Goal: Find specific page/section: Find specific page/section

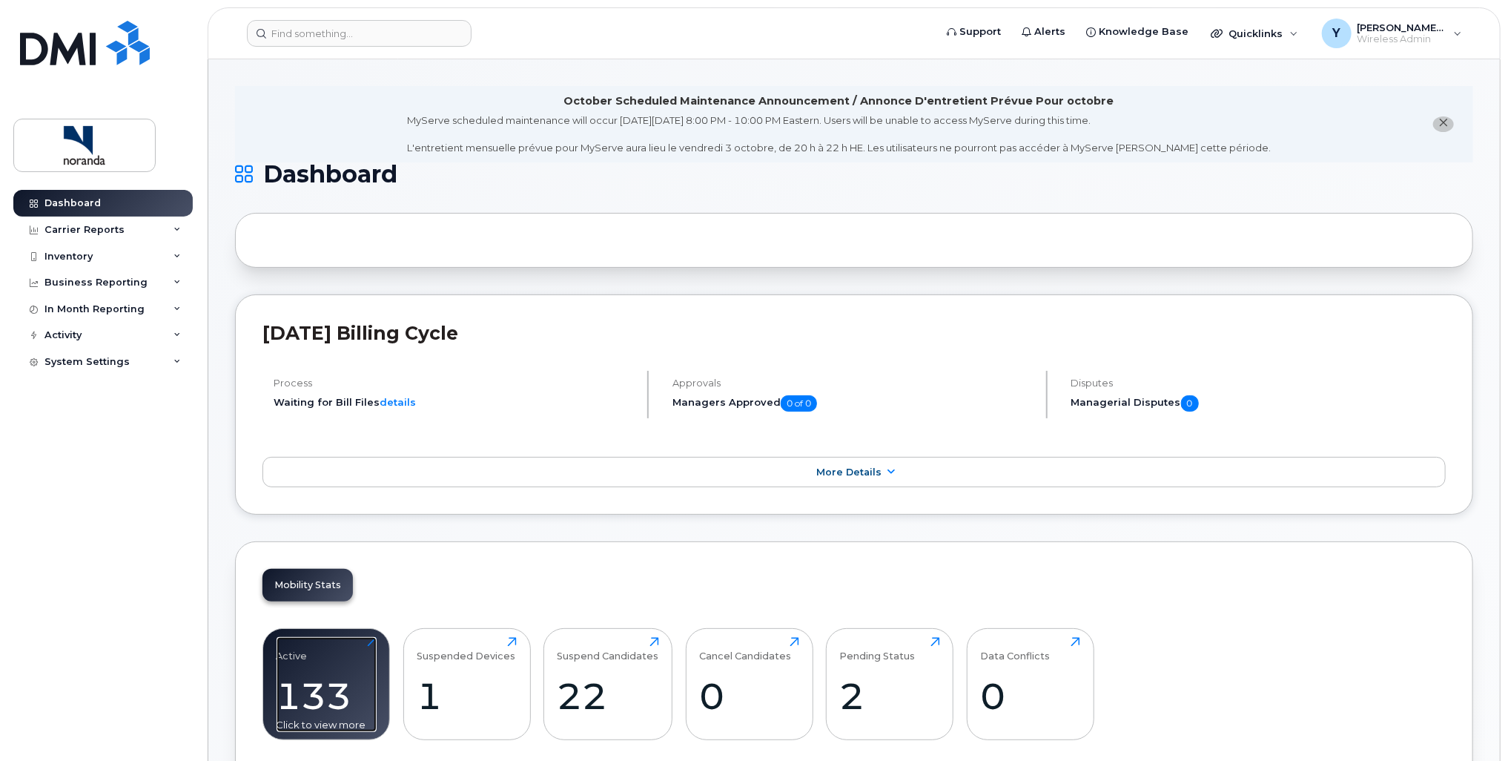
click at [305, 677] on div "133" at bounding box center [327, 696] width 100 height 44
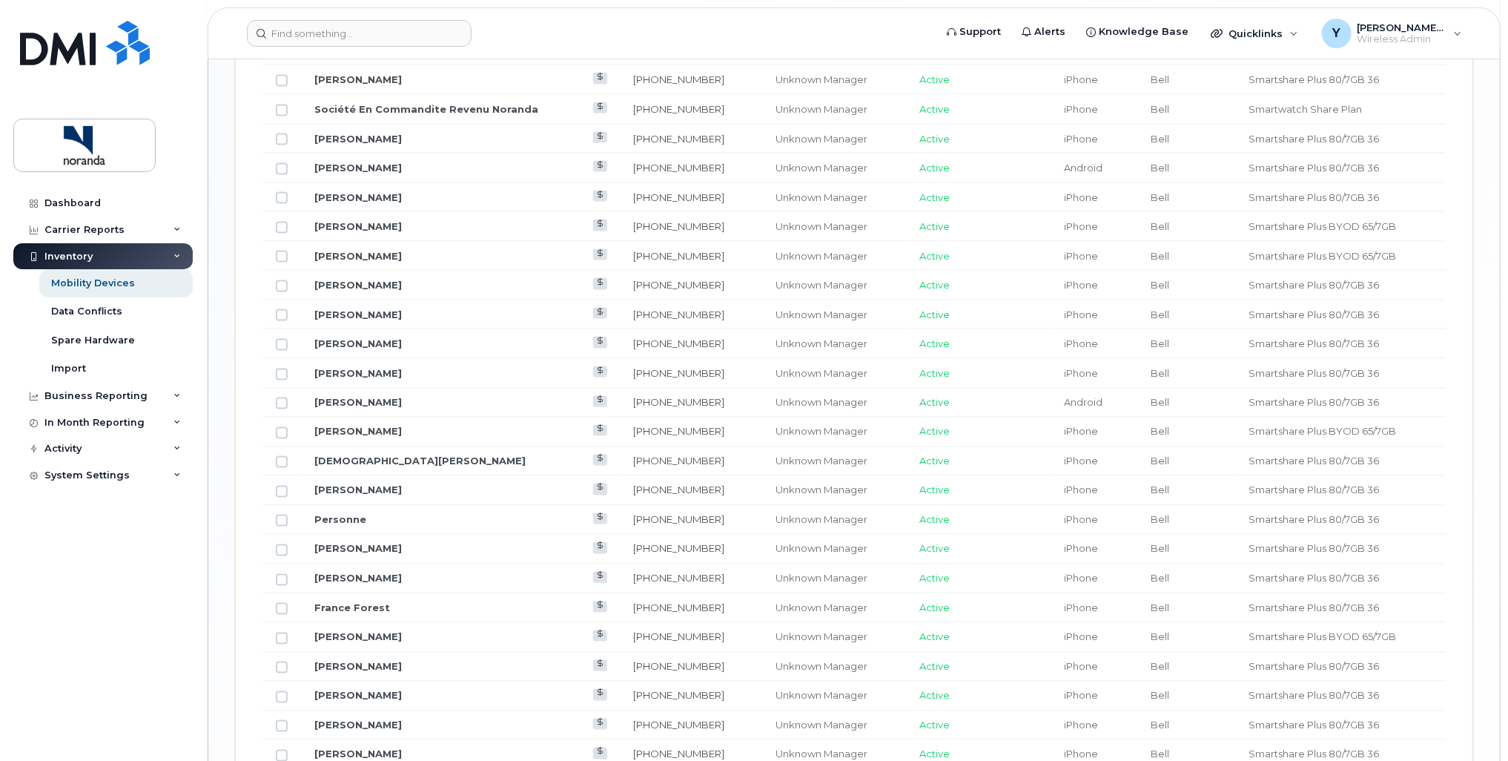
scroll to position [1631, 0]
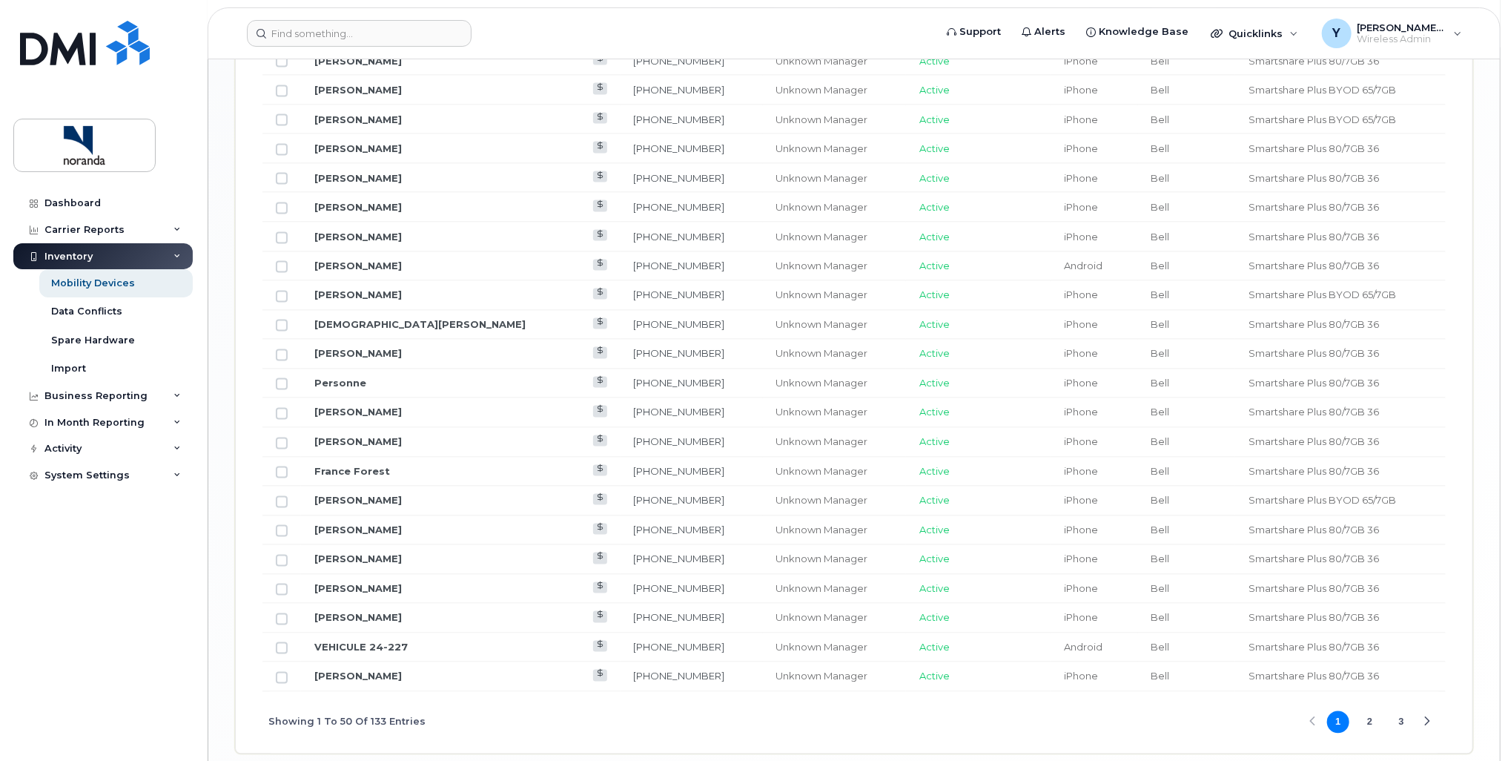
click at [1374, 718] on button "2" at bounding box center [1370, 722] width 22 height 22
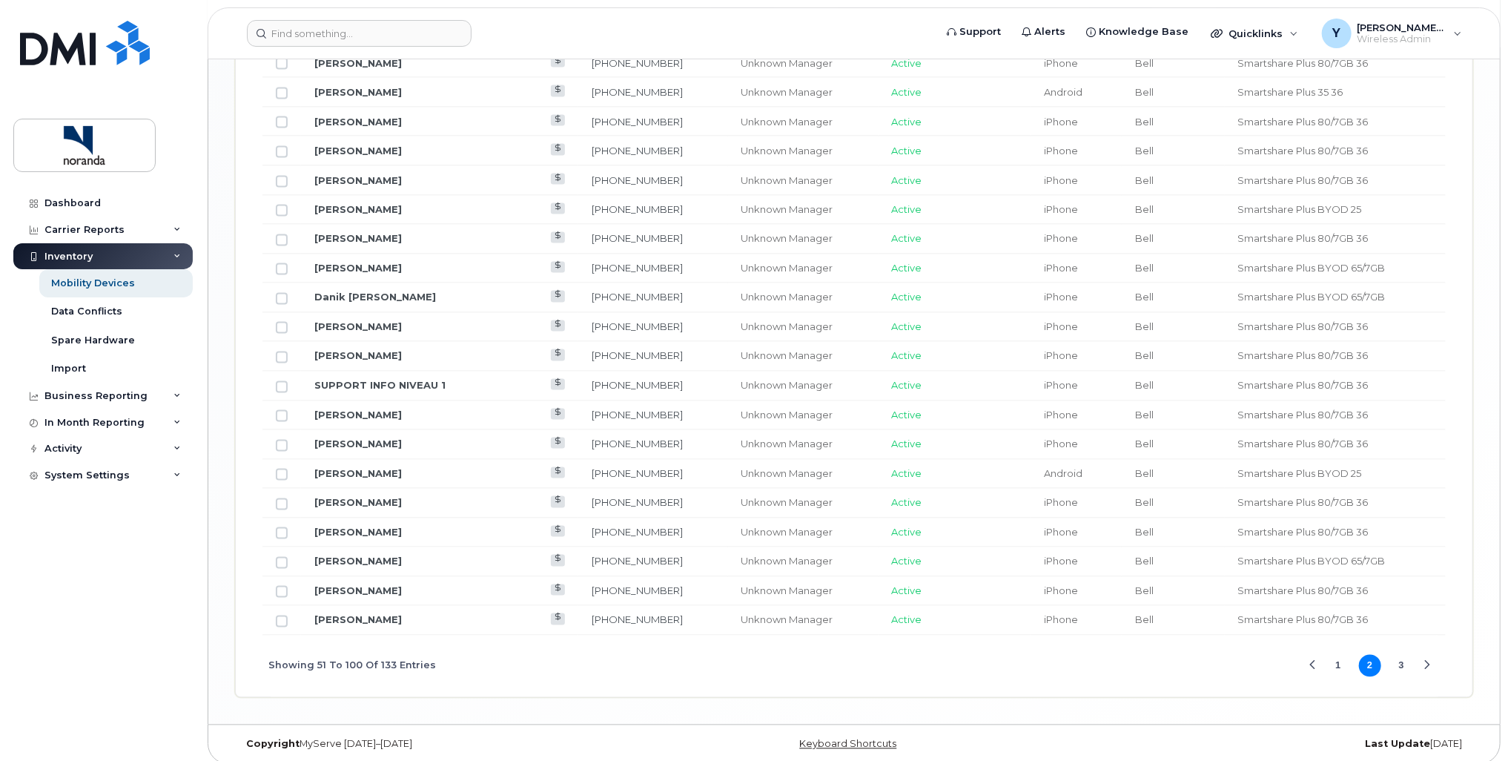
scroll to position [1689, 0]
click at [1407, 656] on button "3" at bounding box center [1401, 664] width 22 height 22
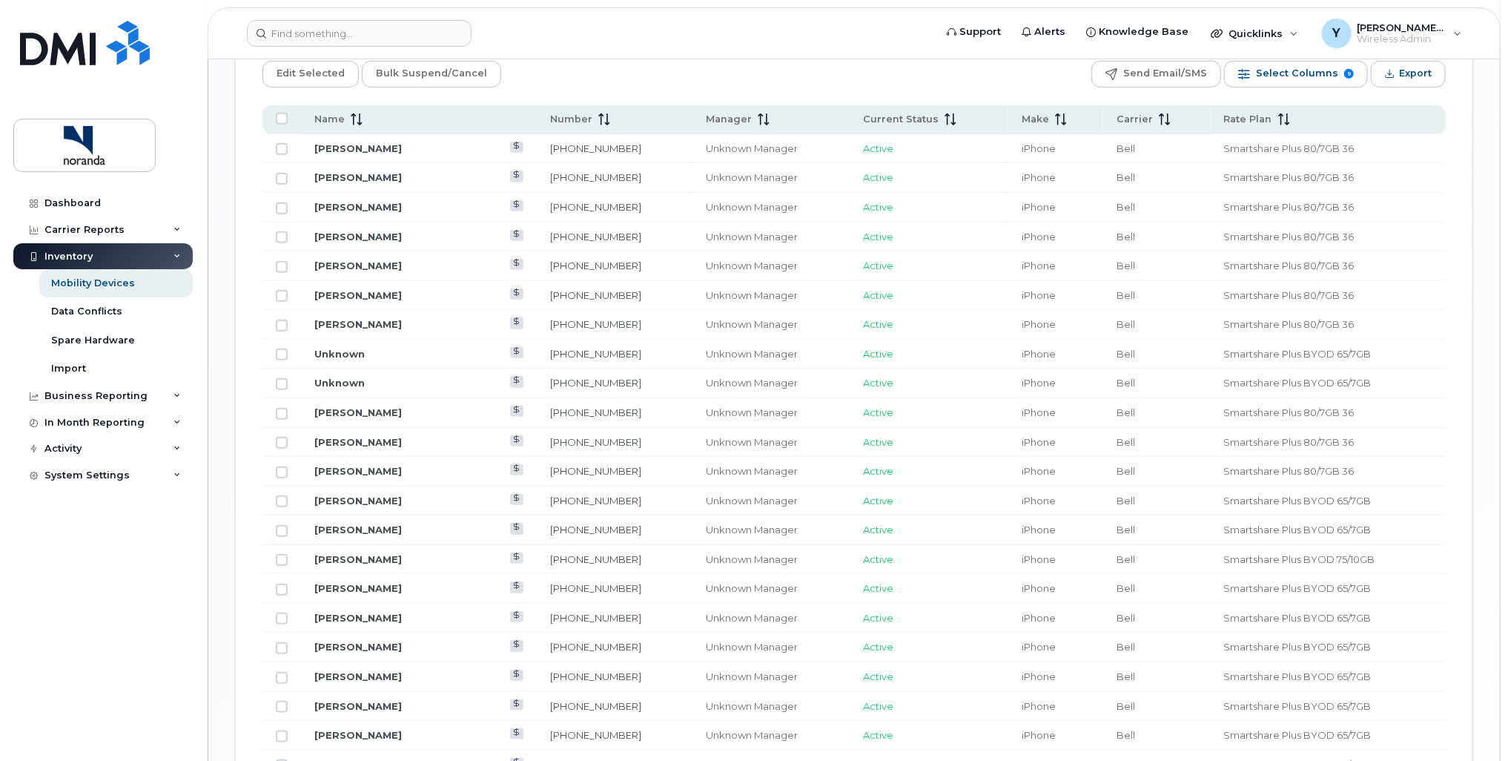
scroll to position [747, 0]
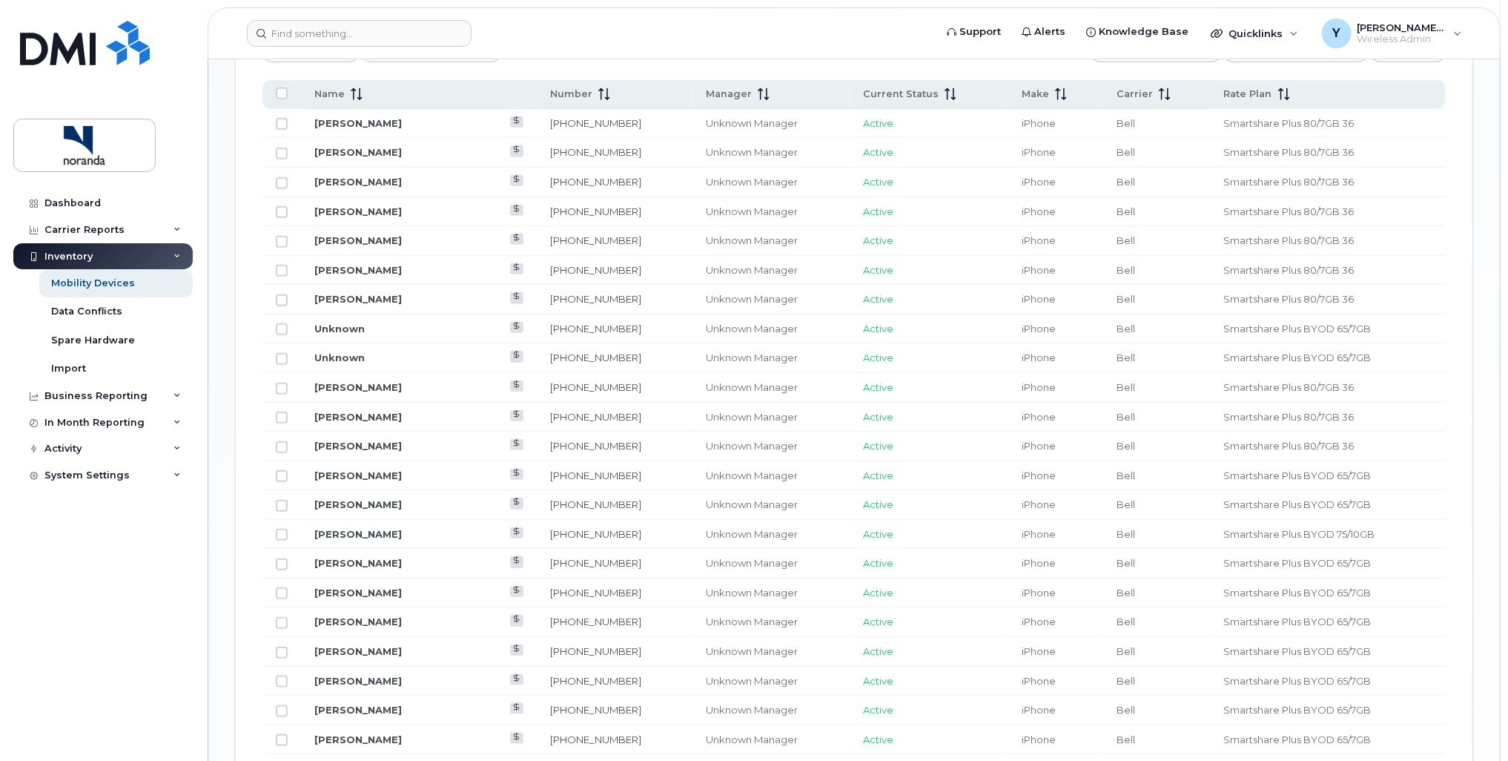
click at [218, 391] on div "Mobility Devices Devices Save Report Import from CSV Export to CSV Add Device F…" at bounding box center [854, 239] width 1292 height 1854
click at [335, 36] on input at bounding box center [359, 33] width 225 height 27
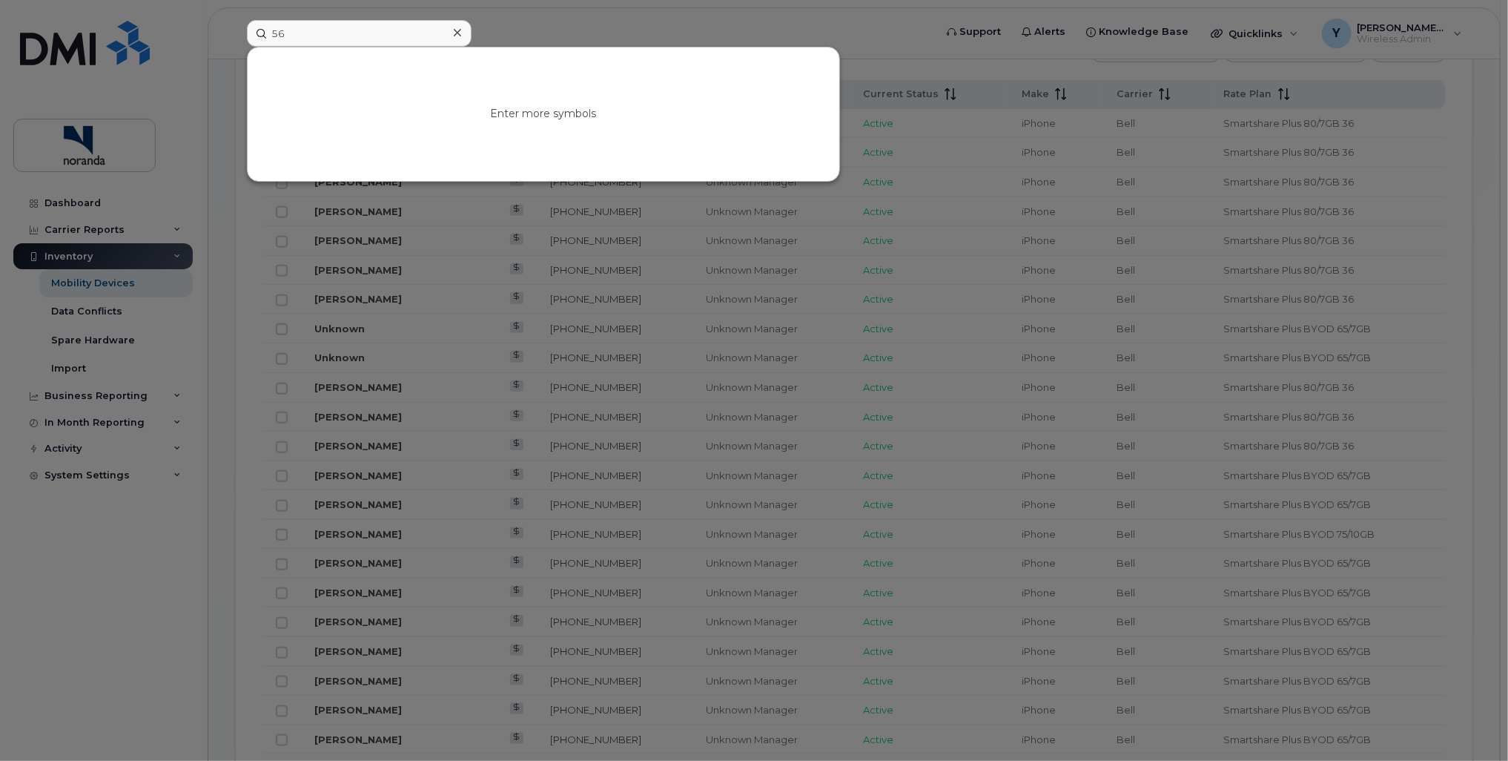
click at [508, 34] on div at bounding box center [754, 380] width 1508 height 761
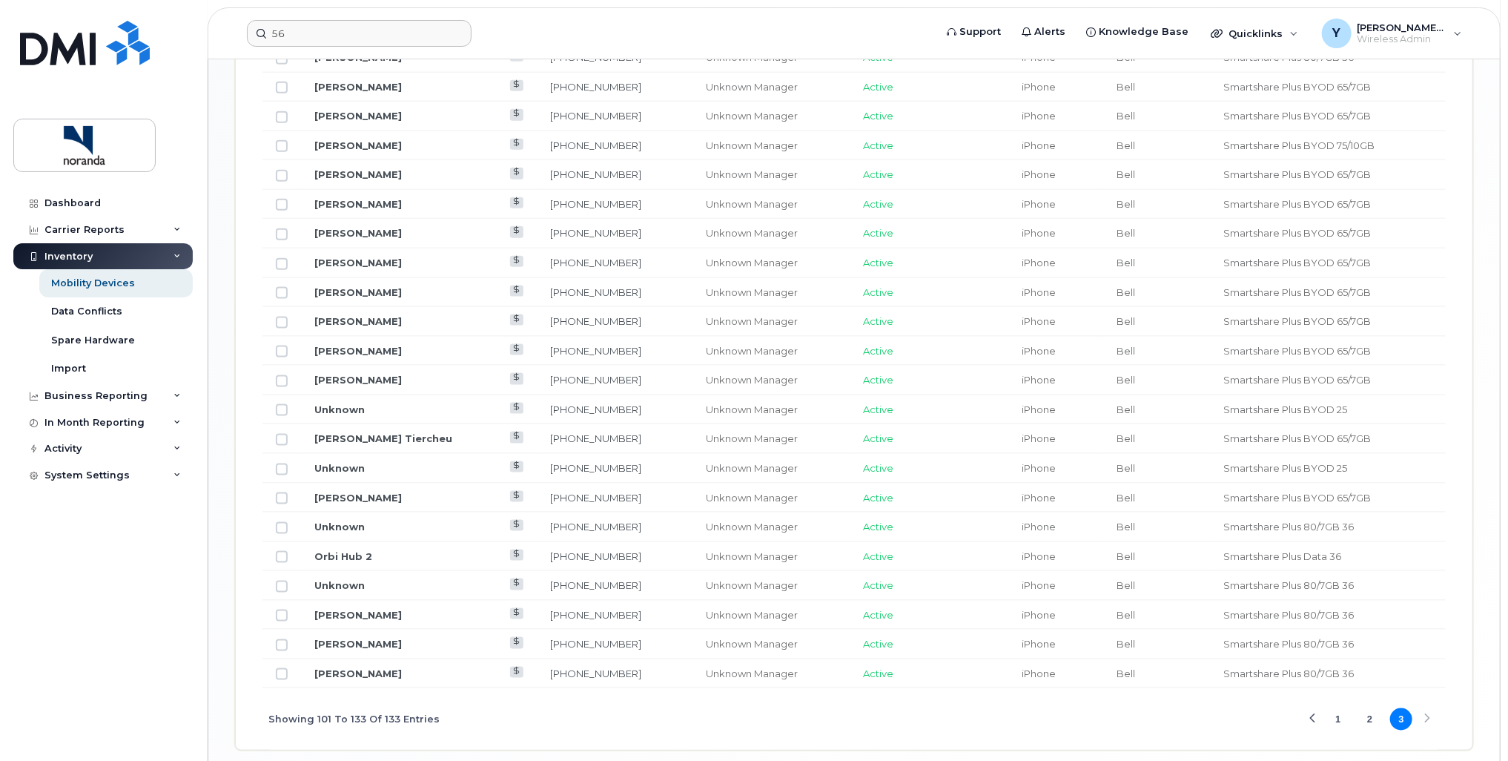
scroll to position [1192, 0]
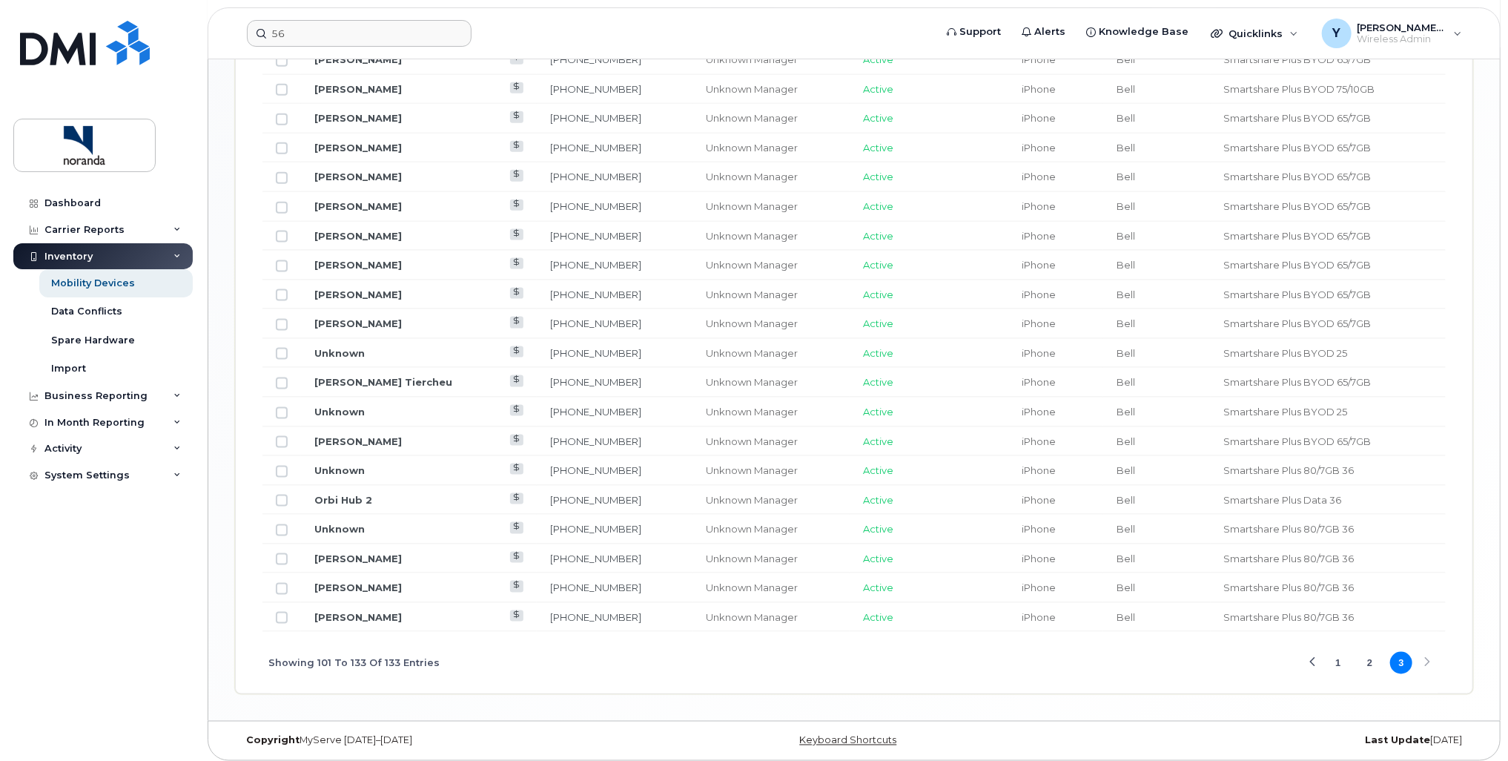
click at [1339, 661] on button "1" at bounding box center [1338, 663] width 22 height 22
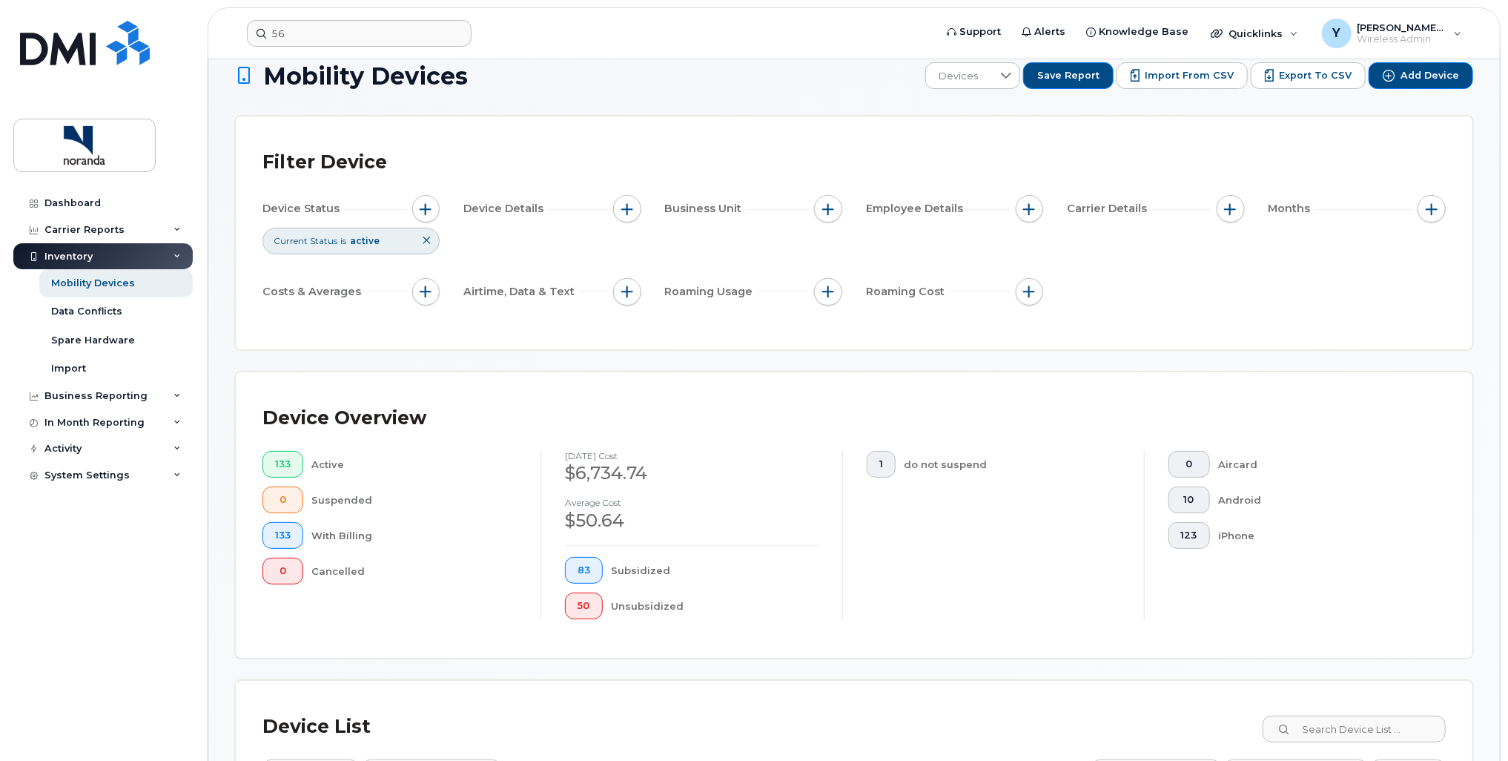
scroll to position [0, 0]
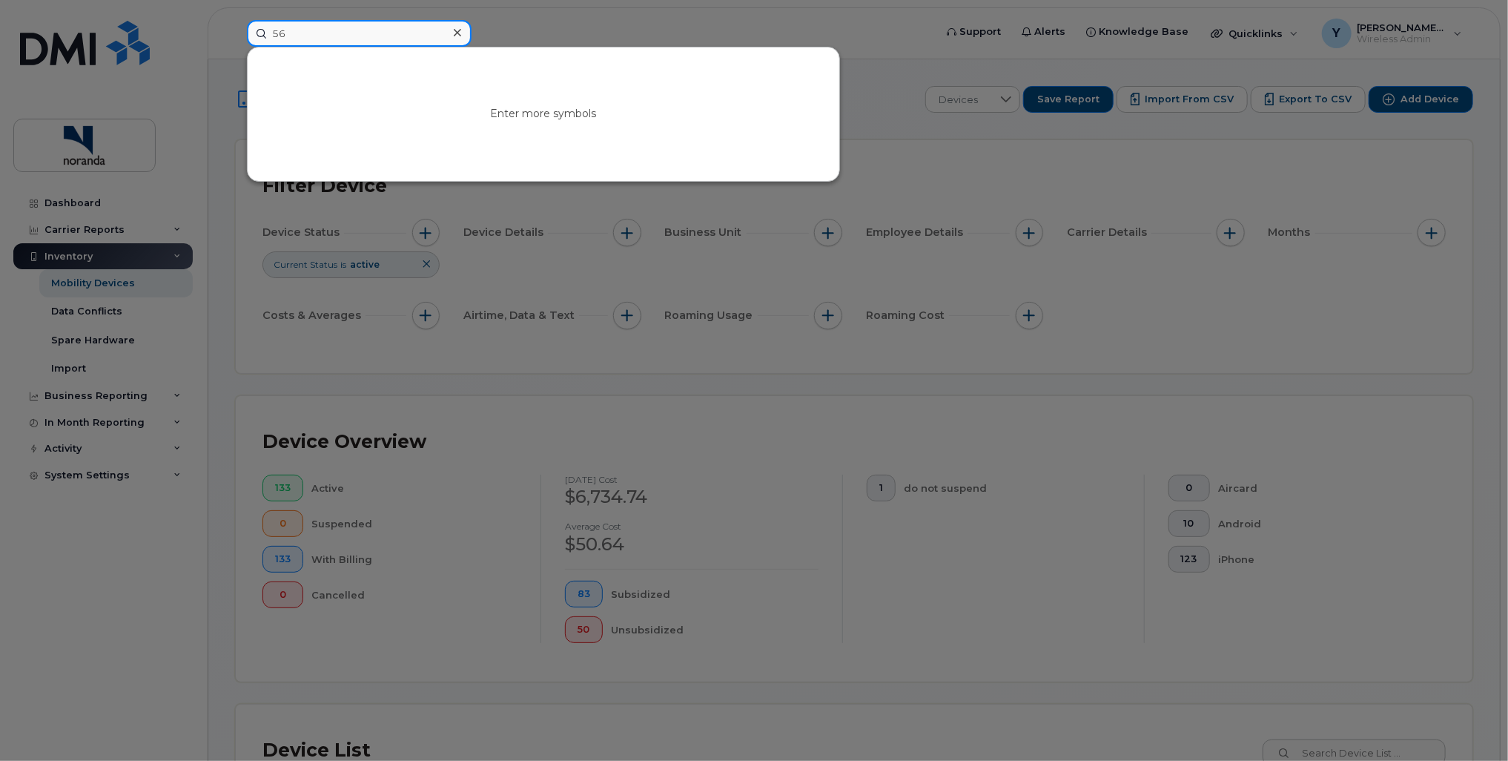
drag, startPoint x: 300, startPoint y: 31, endPoint x: 248, endPoint y: 27, distance: 52.1
click at [248, 27] on input "56" at bounding box center [359, 33] width 225 height 27
type input "50"
click at [641, 31] on div at bounding box center [754, 380] width 1508 height 761
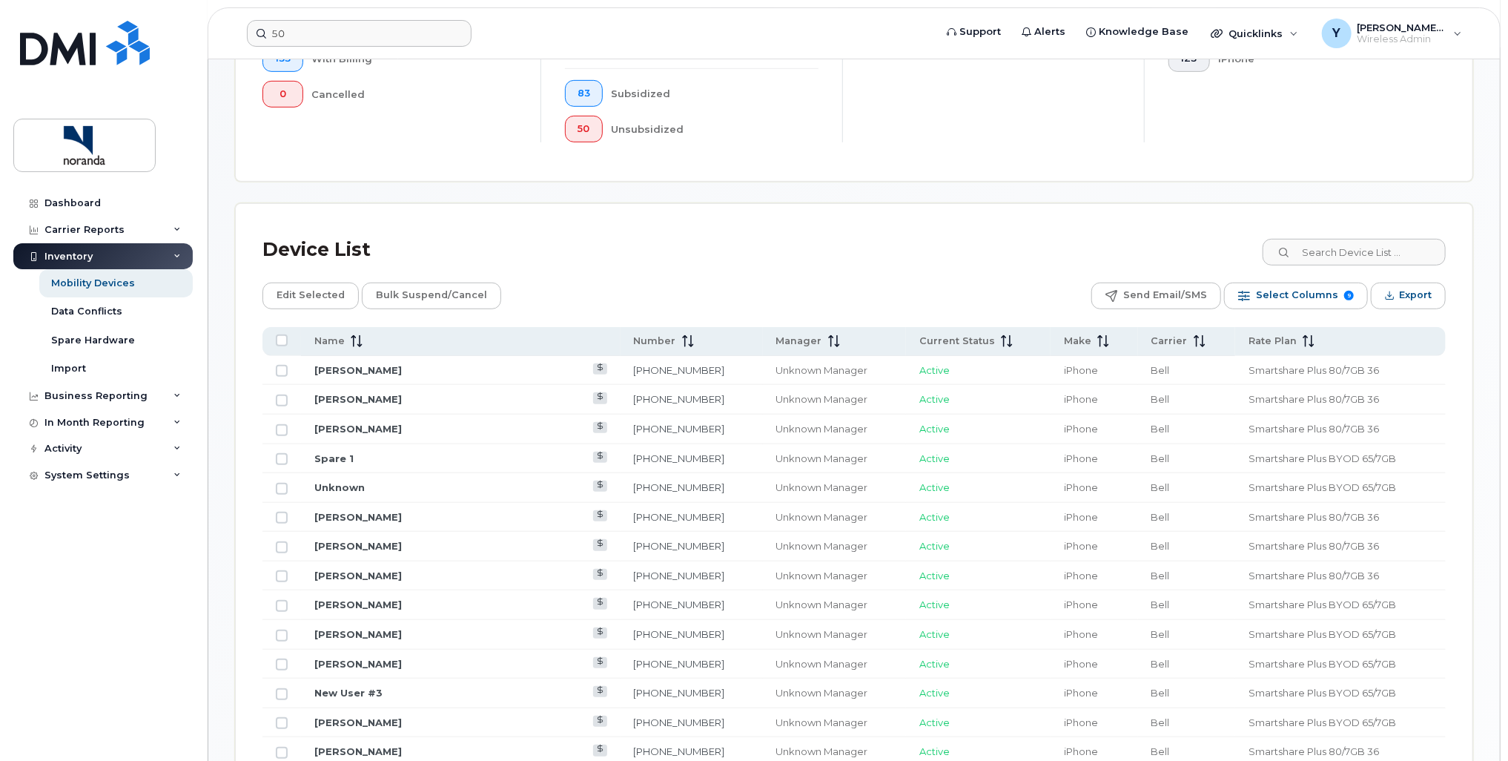
scroll to position [519, 0]
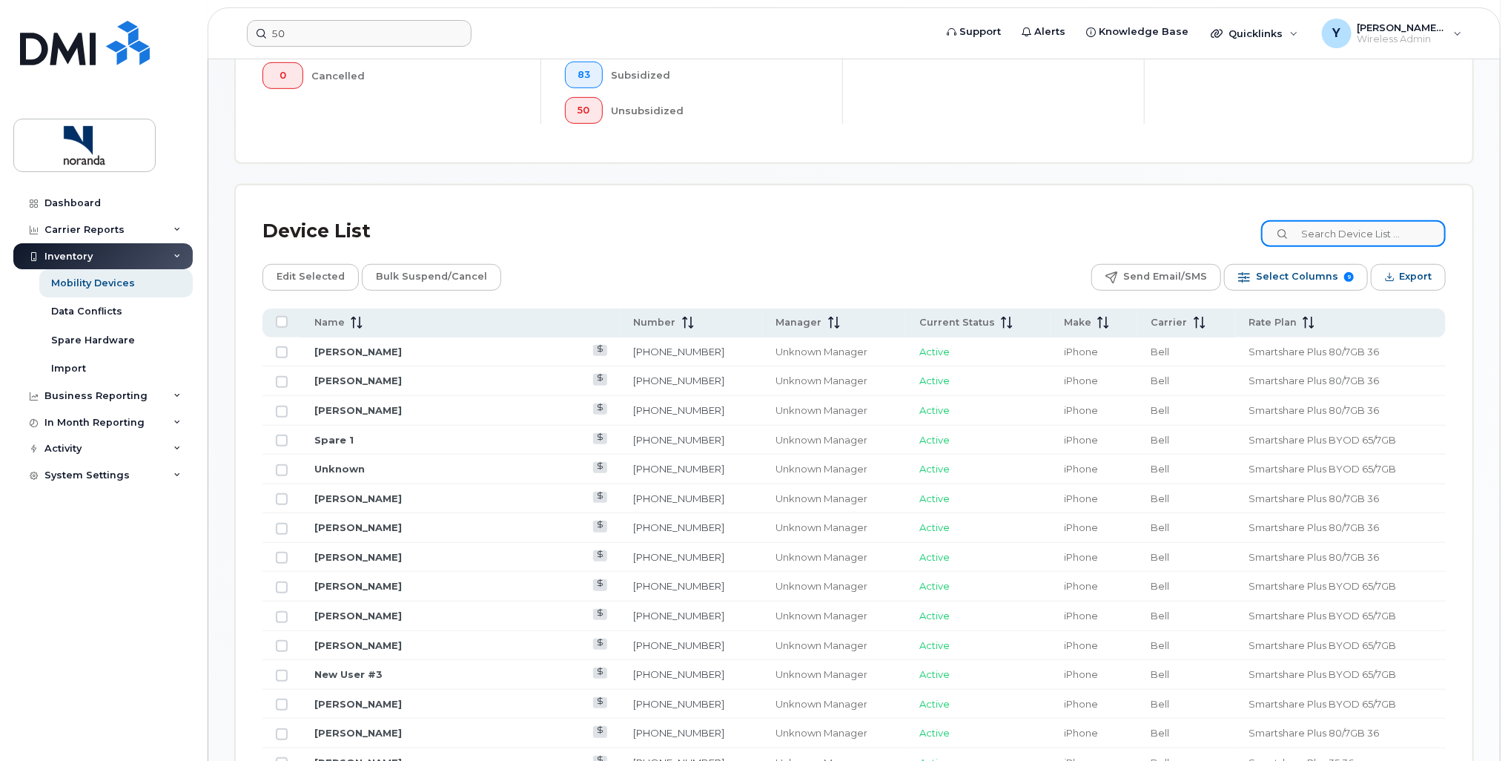
click at [1347, 237] on input at bounding box center [1353, 233] width 185 height 27
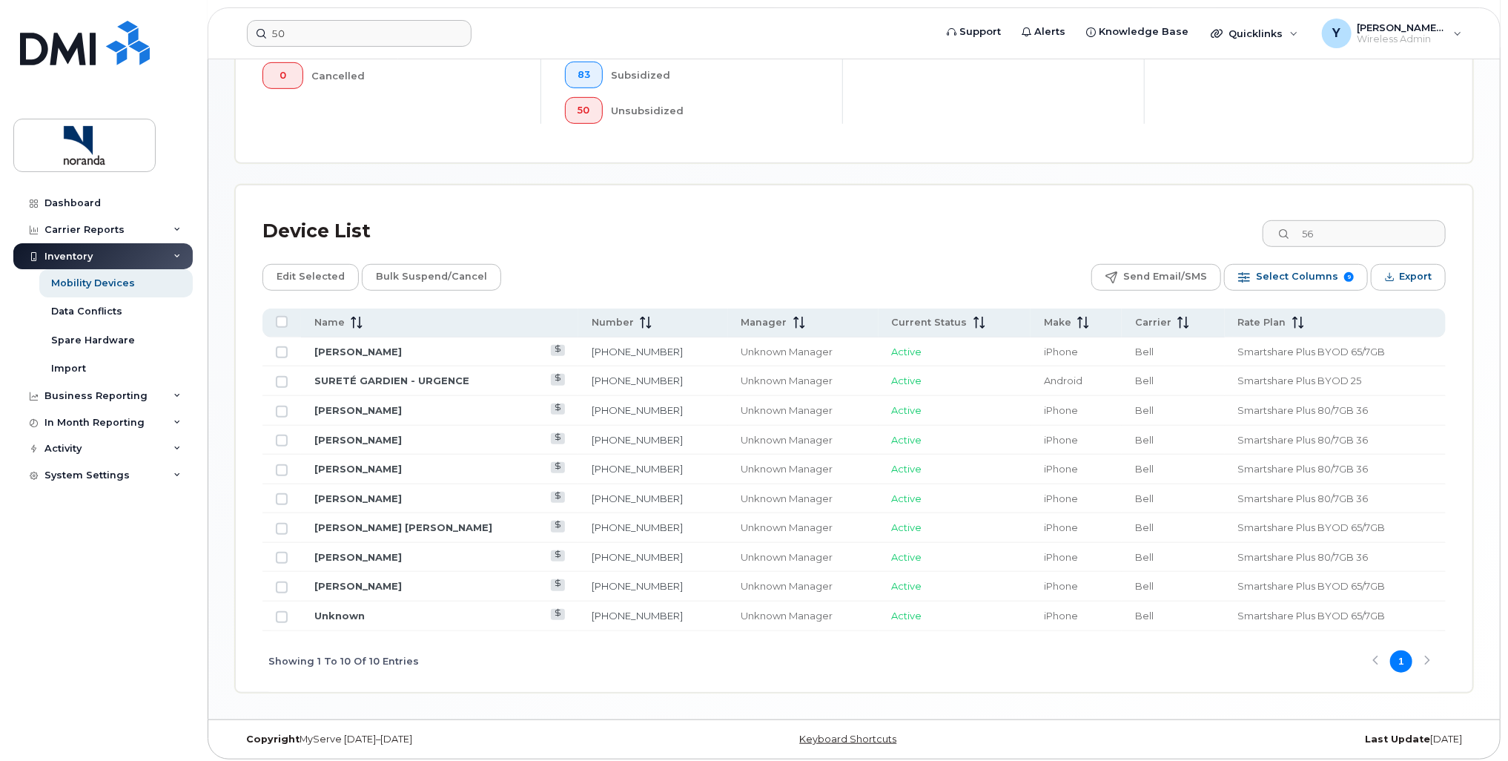
click at [662, 214] on div "Device List 56" at bounding box center [853, 231] width 1183 height 39
click at [937, 176] on div "Mobility Devices Devices Save Report Import from CSV Export to CSV Add Device F…" at bounding box center [854, 128] width 1238 height 1126
click at [1341, 230] on input "56" at bounding box center [1353, 231] width 185 height 27
drag, startPoint x: 1347, startPoint y: 228, endPoint x: 1292, endPoint y: 232, distance: 55.8
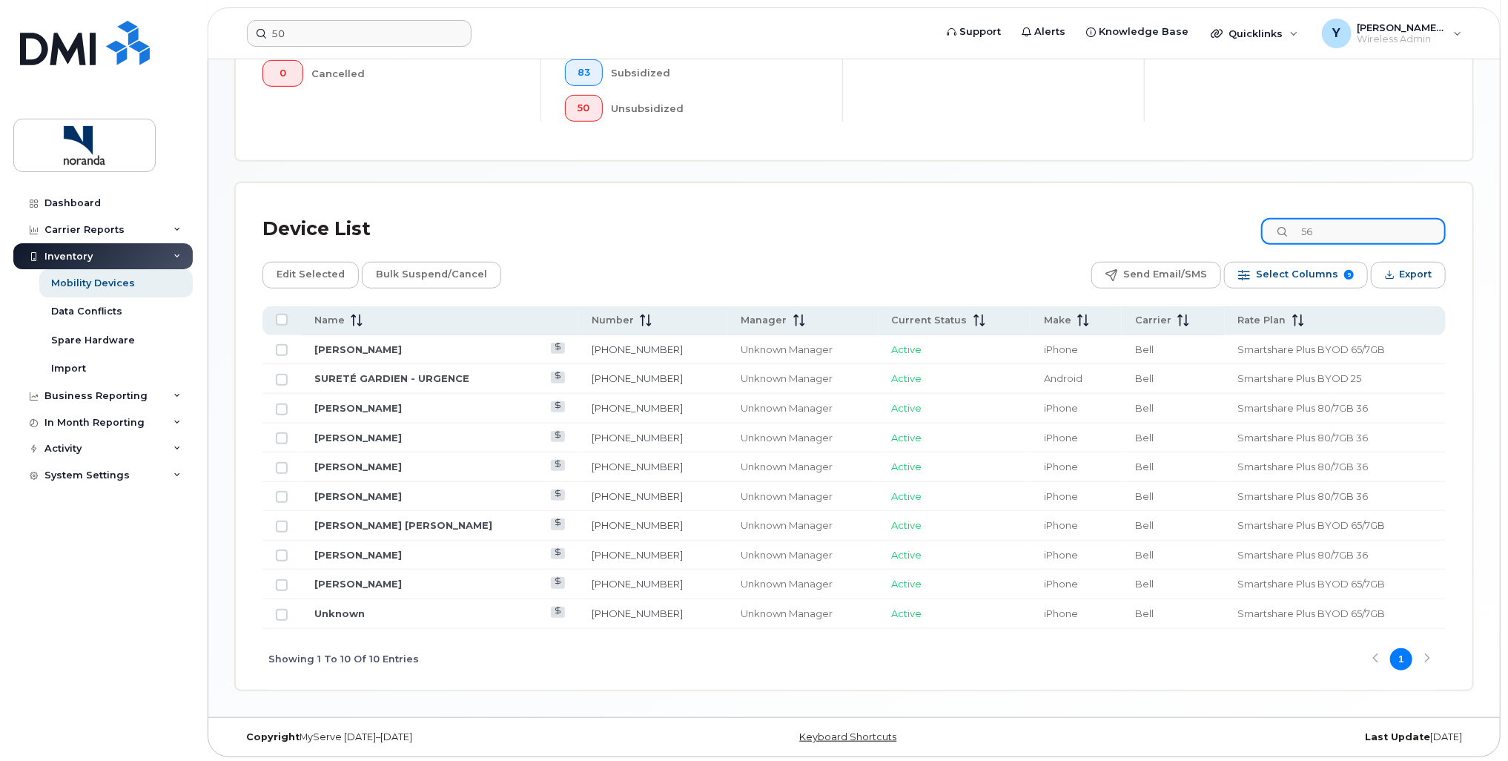
click at [1298, 234] on div "56" at bounding box center [1353, 231] width 185 height 27
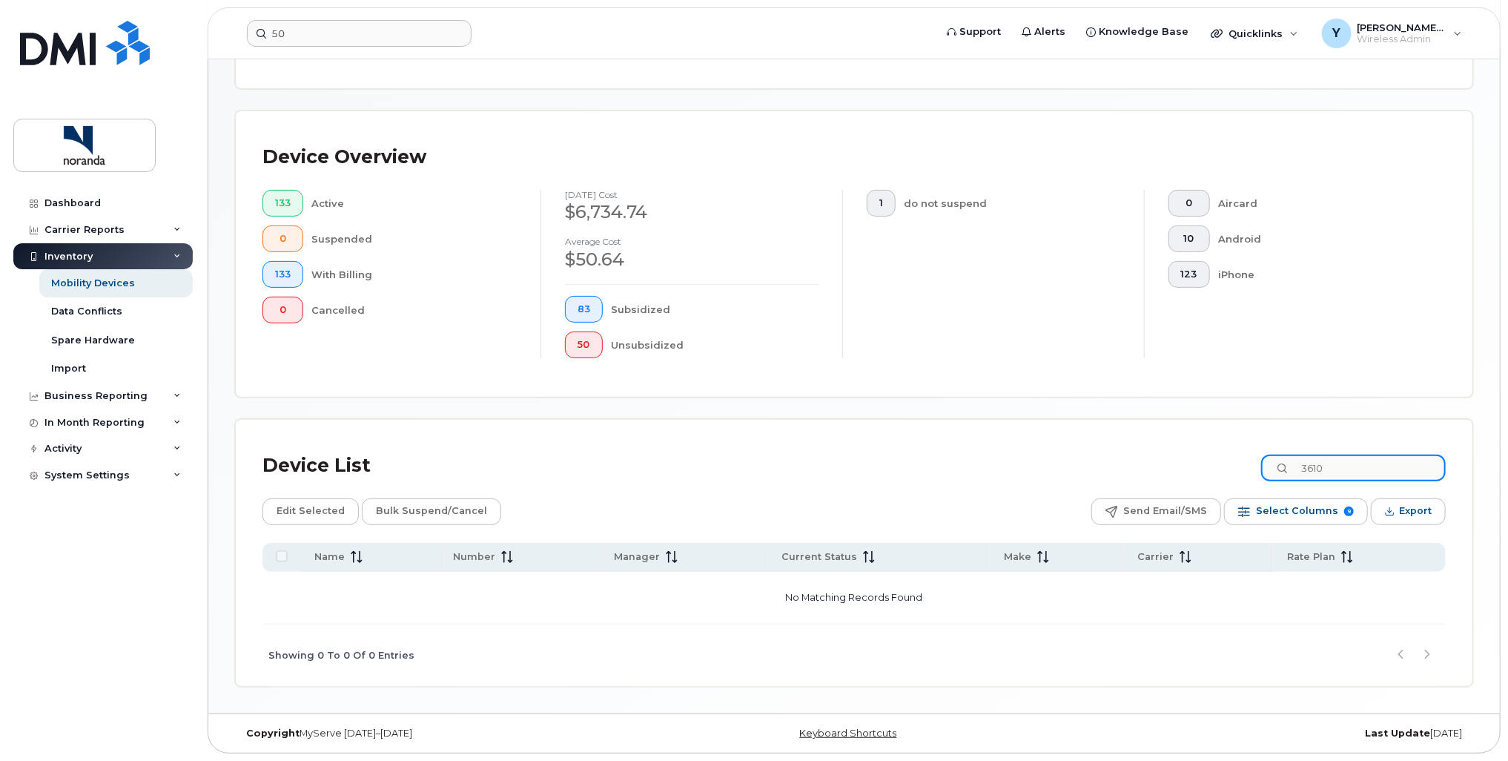
scroll to position [282, 0]
drag, startPoint x: 1347, startPoint y: 472, endPoint x: 1263, endPoint y: 476, distance: 83.9
click at [1263, 476] on div "Device List 3610" at bounding box center [853, 468] width 1183 height 39
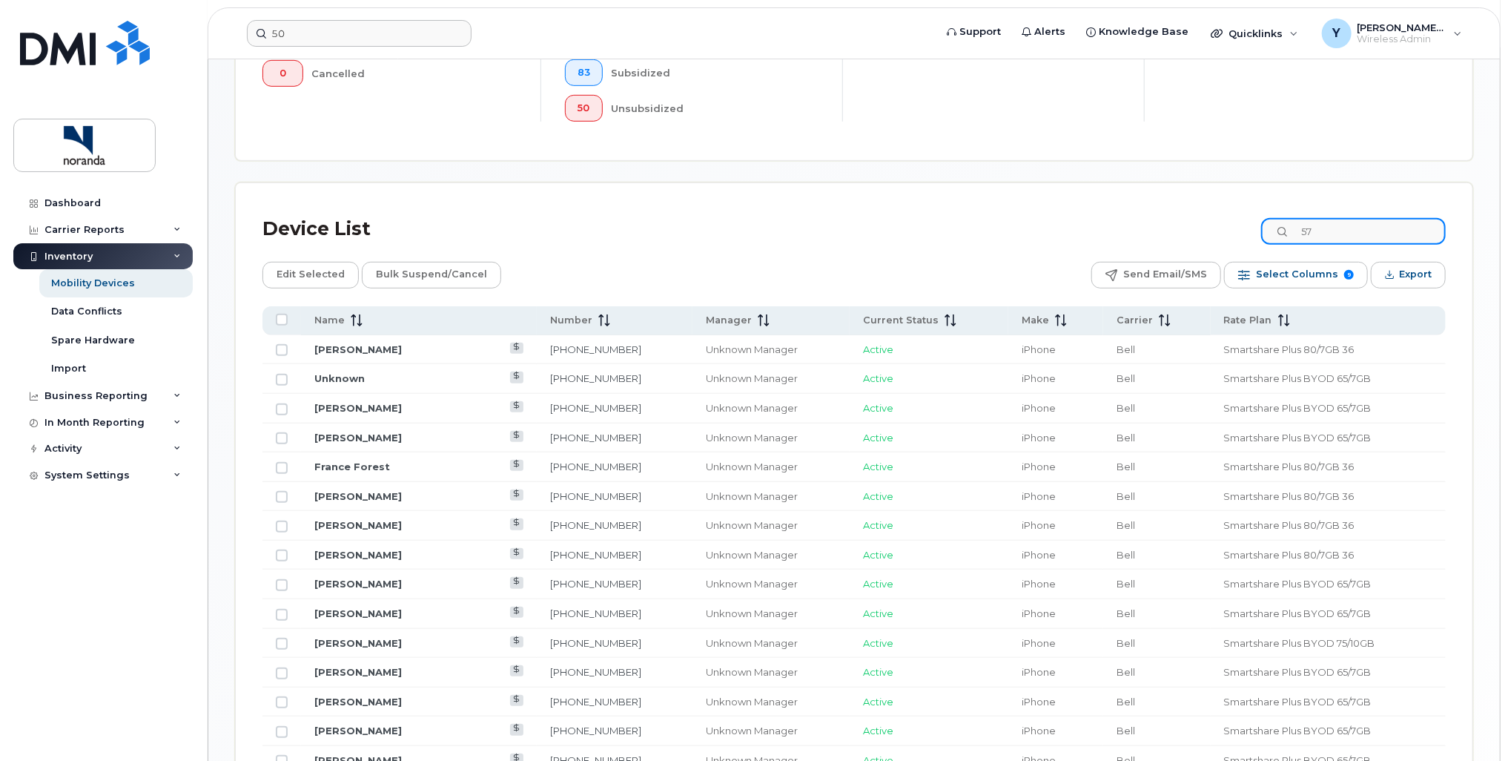
type input "57"
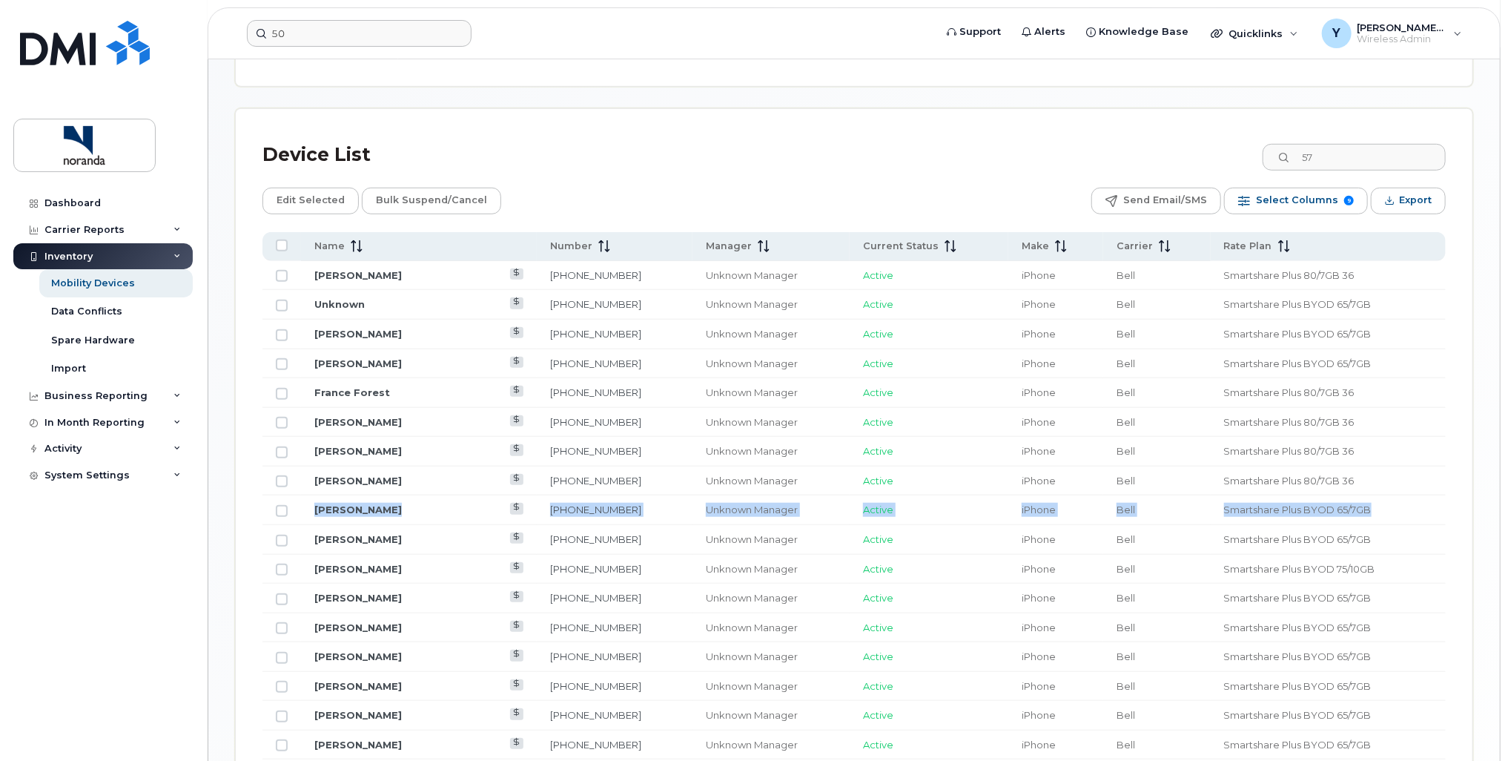
drag, startPoint x: 1385, startPoint y: 500, endPoint x: 307, endPoint y: 495, distance: 1078.1
click at [307, 495] on tr "Yvon Leduc 579-353-1078 Unknown Manager Active iPhone Bell Smartshare Plus BYOD…" at bounding box center [853, 510] width 1183 height 30
click at [688, 158] on div "Device List 57" at bounding box center [853, 155] width 1183 height 39
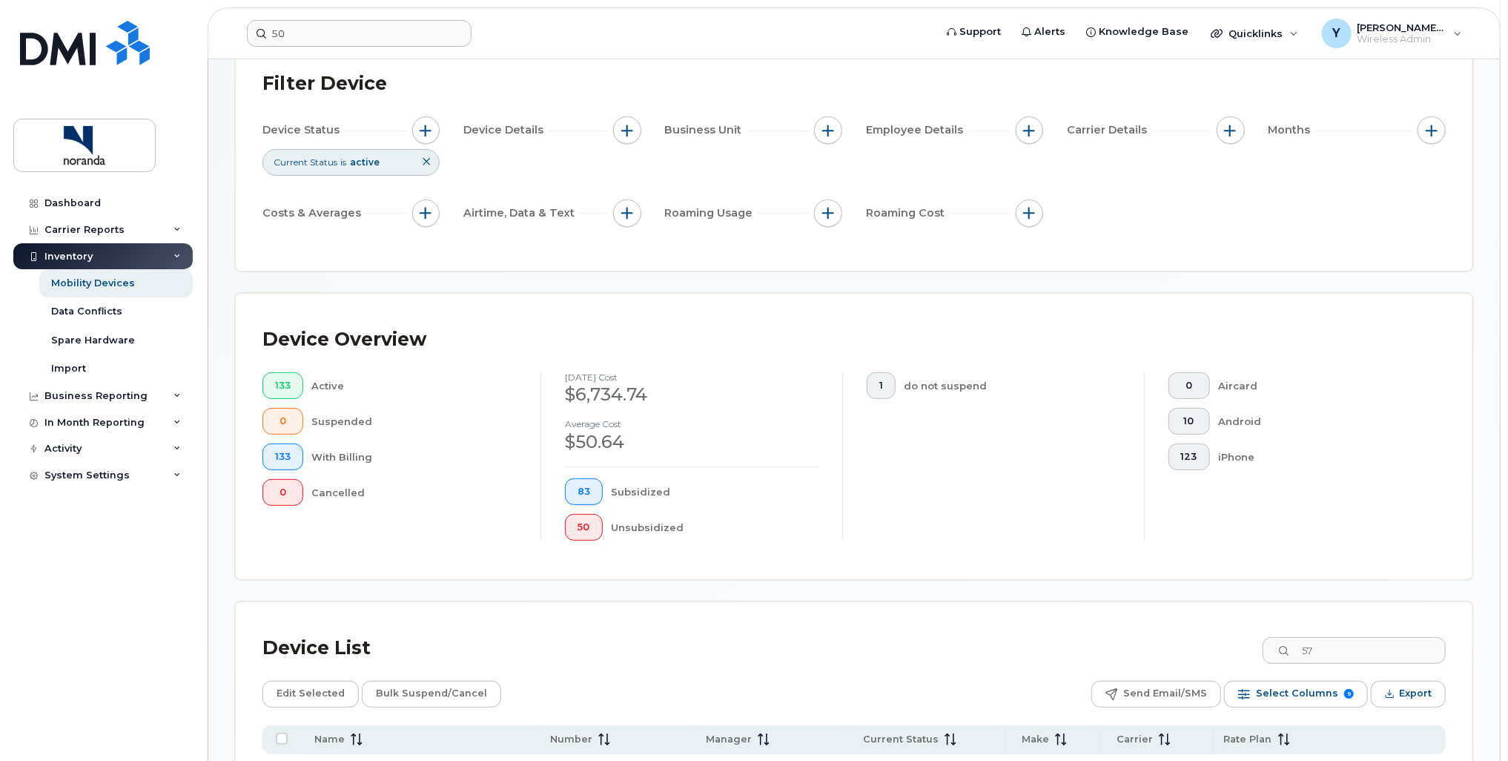
scroll to position [0, 0]
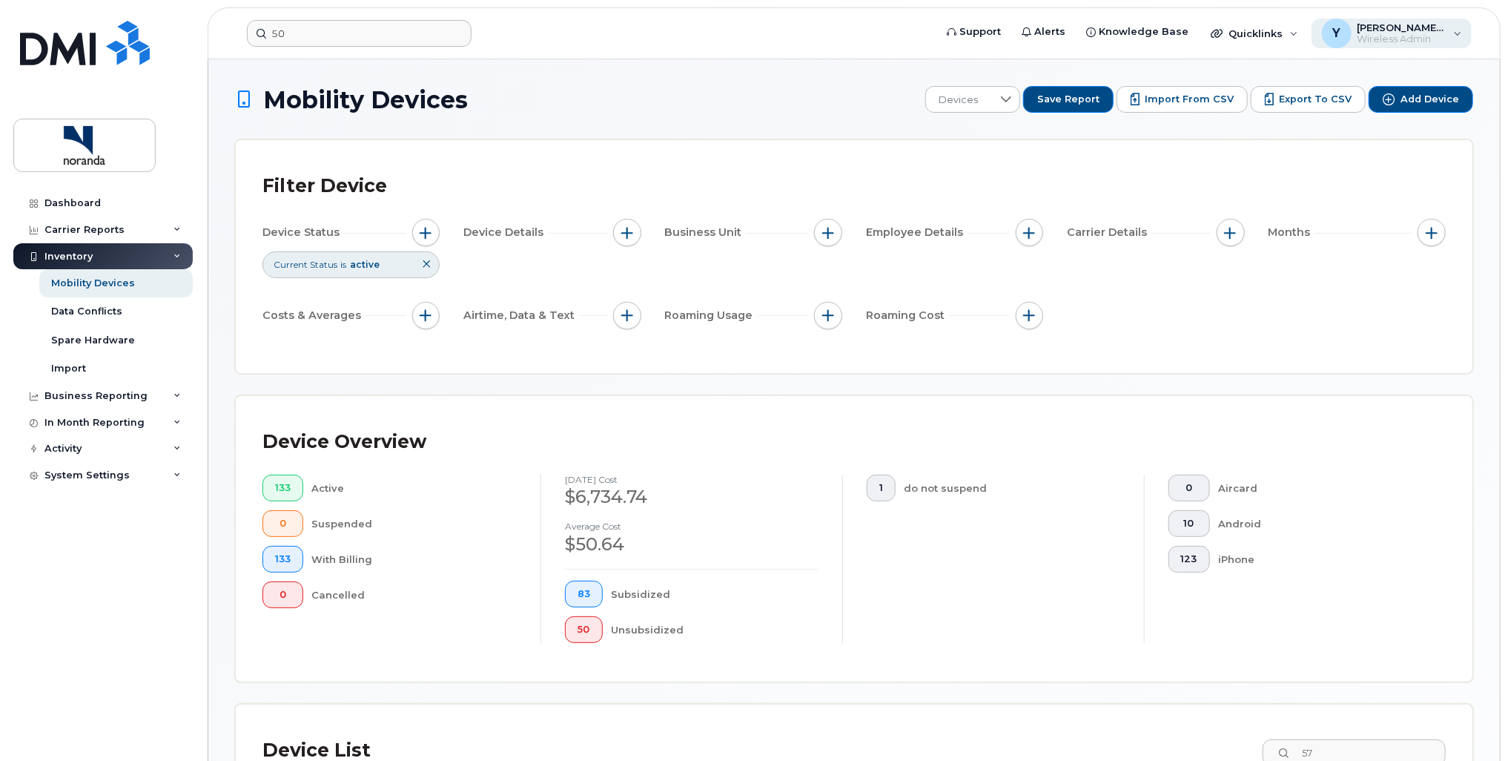
click at [1394, 34] on span "Wireless Admin" at bounding box center [1402, 39] width 89 height 12
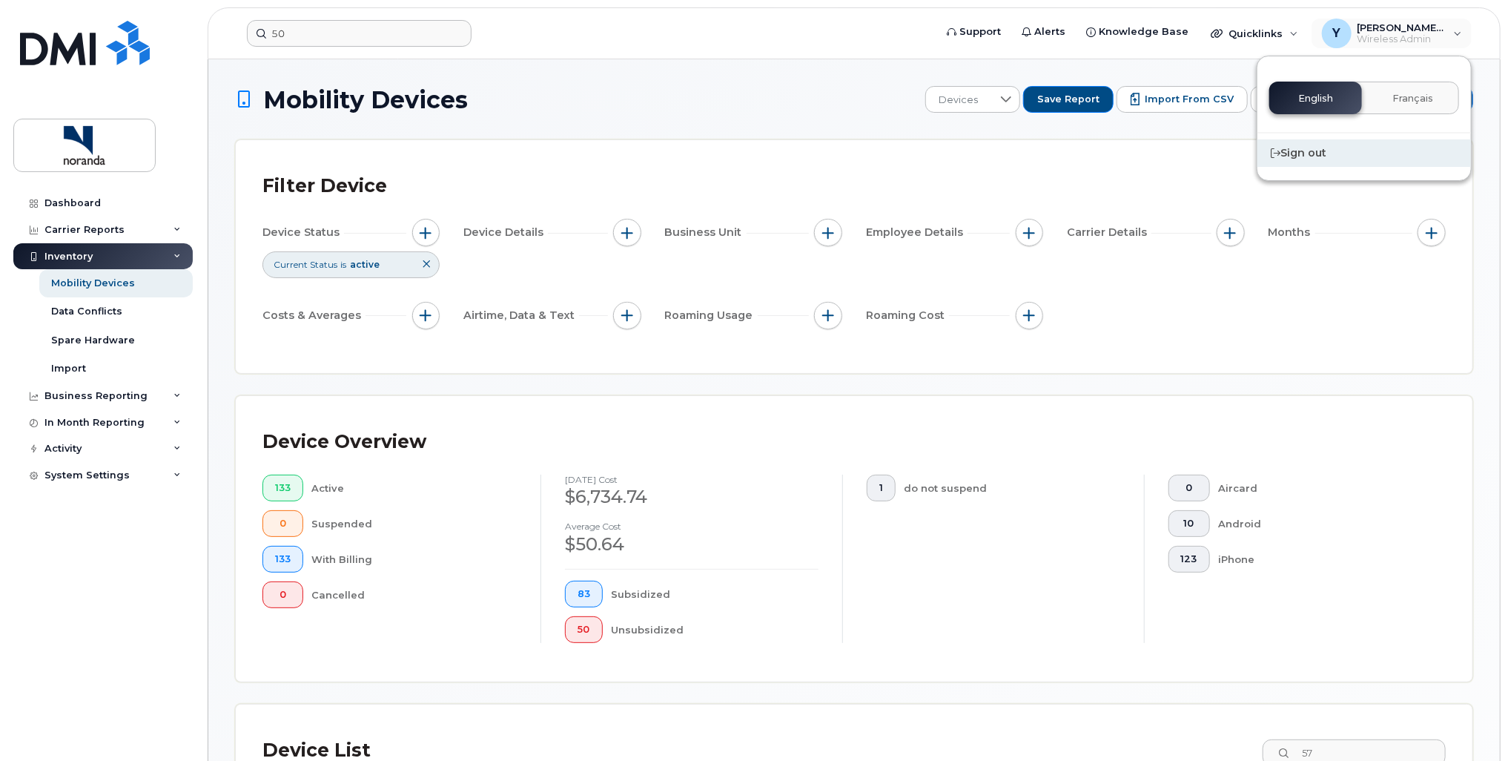
click at [1298, 159] on div "Sign out" at bounding box center [1365, 152] width 214 height 27
